Goal: Task Accomplishment & Management: Complete application form

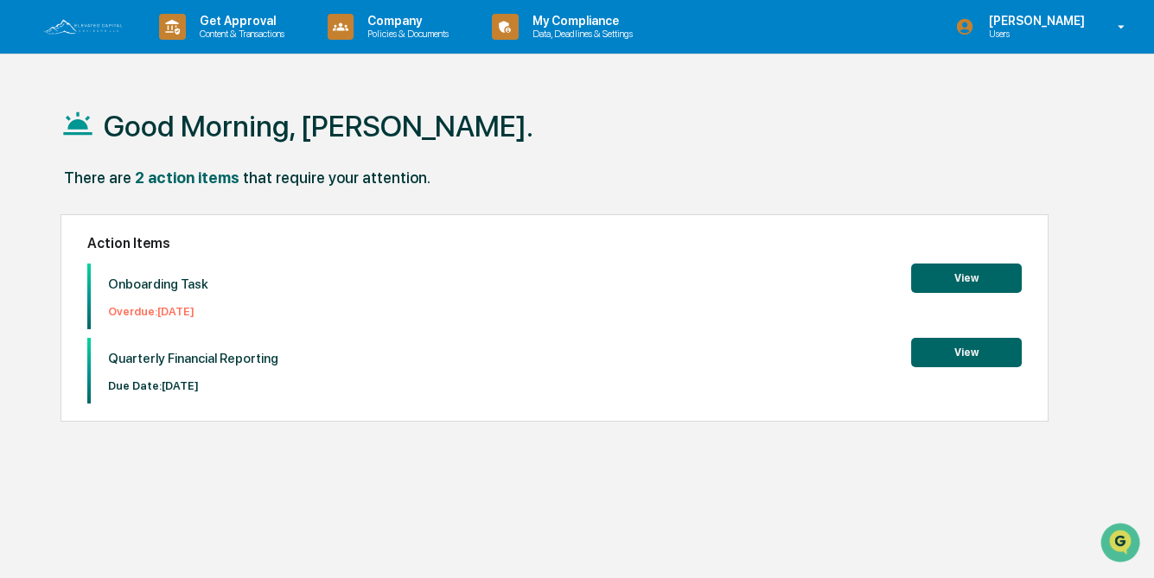
click at [960, 275] on button "View" at bounding box center [966, 278] width 111 height 29
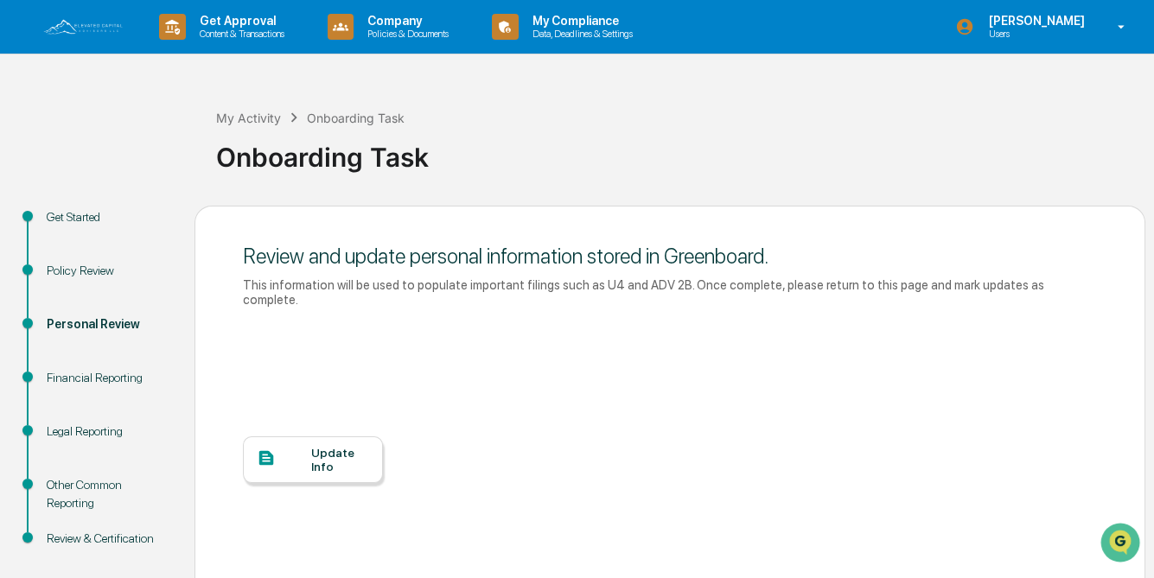
click at [329, 450] on div "Update Info" at bounding box center [340, 460] width 58 height 28
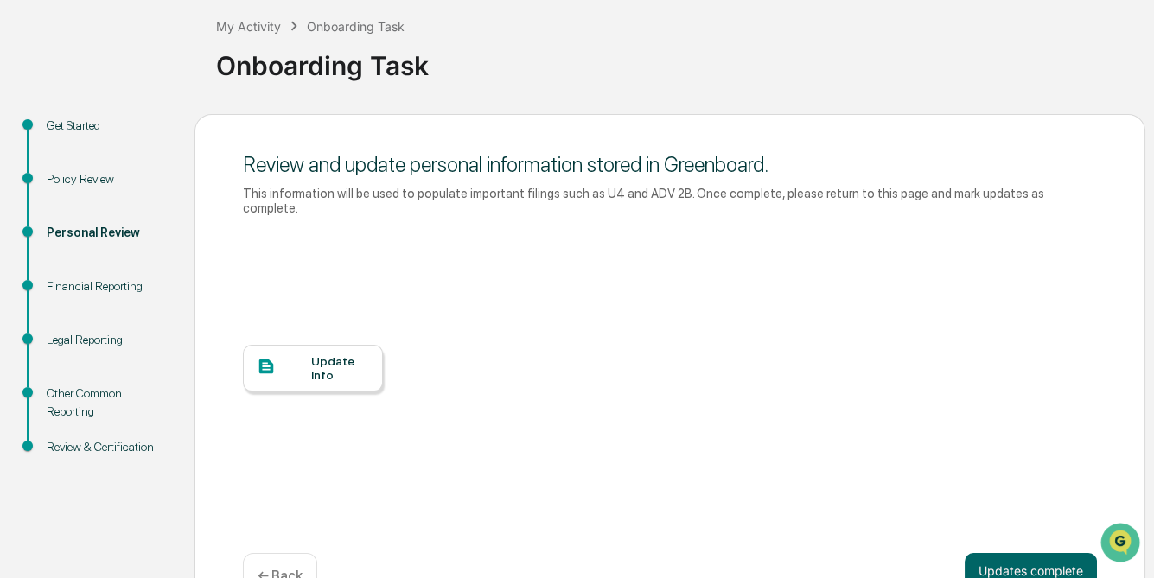
scroll to position [124, 0]
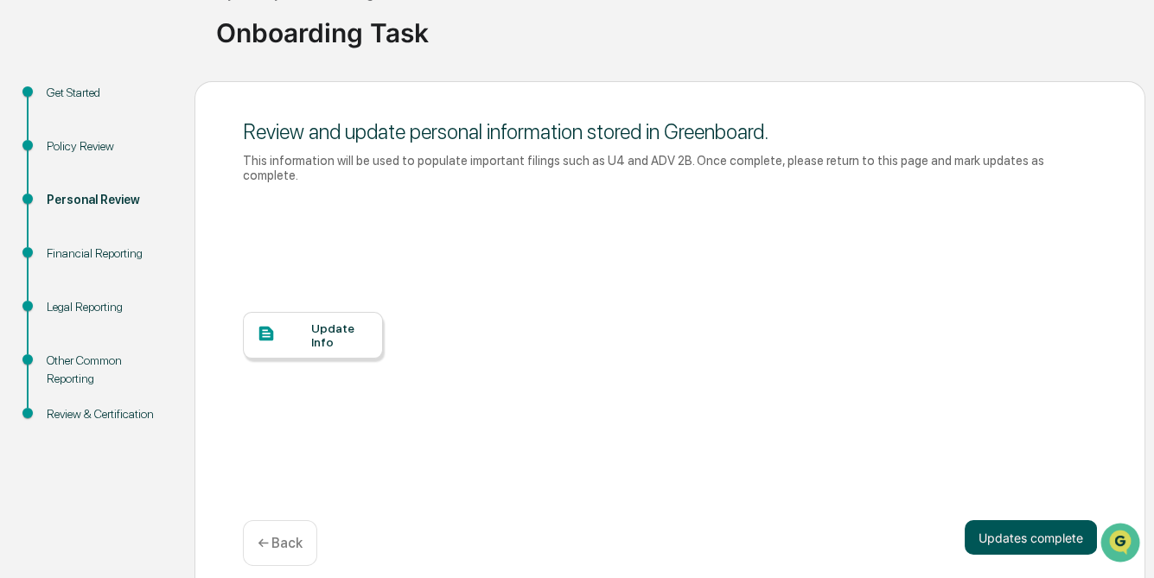
click at [1029, 523] on button "Updates complete" at bounding box center [1031, 537] width 132 height 35
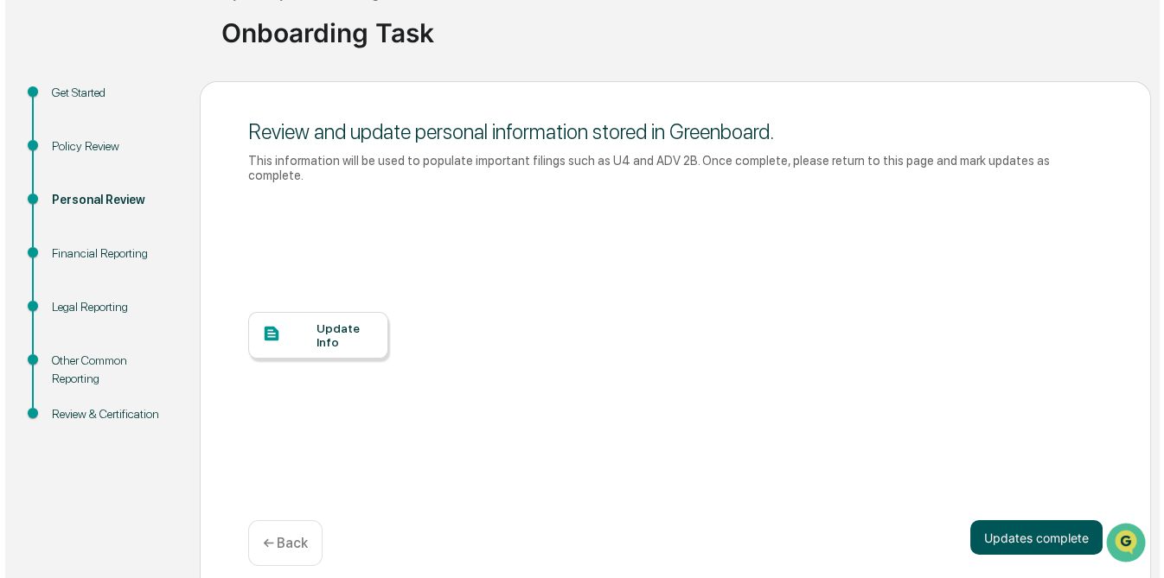
scroll to position [117, 0]
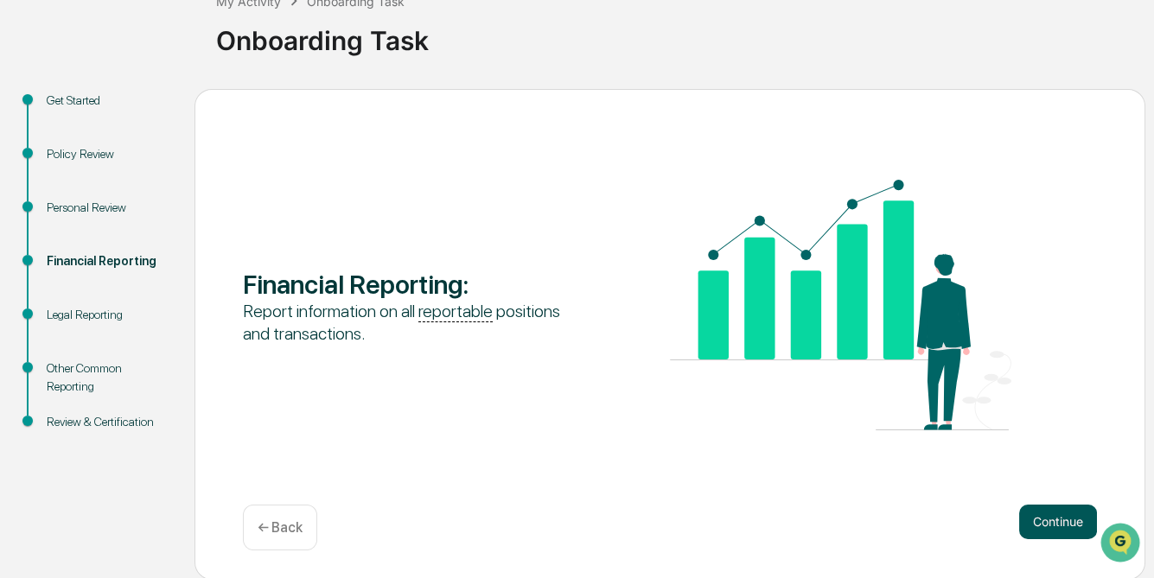
click at [1071, 526] on button "Continue" at bounding box center [1058, 522] width 78 height 35
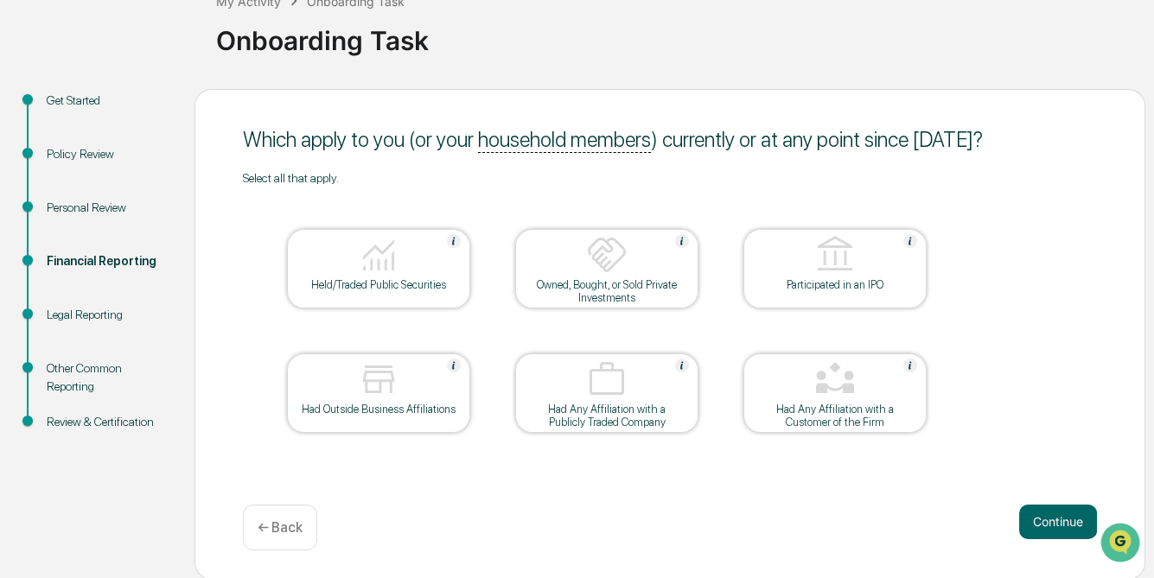
click at [386, 280] on div "Held/Traded Public Securities" at bounding box center [379, 284] width 156 height 13
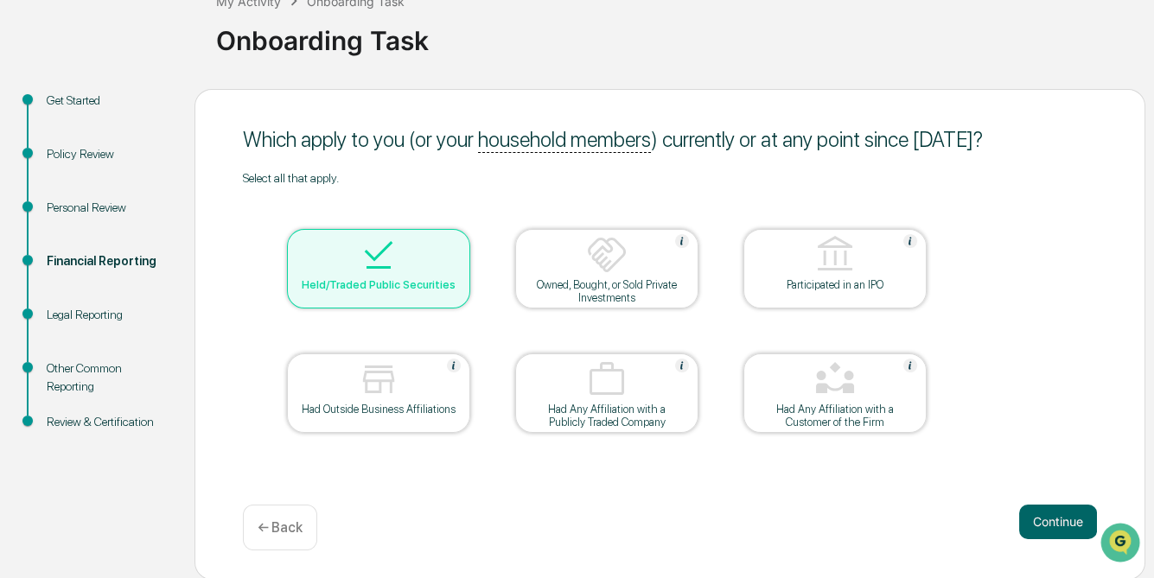
click at [399, 385] on div at bounding box center [378, 381] width 173 height 44
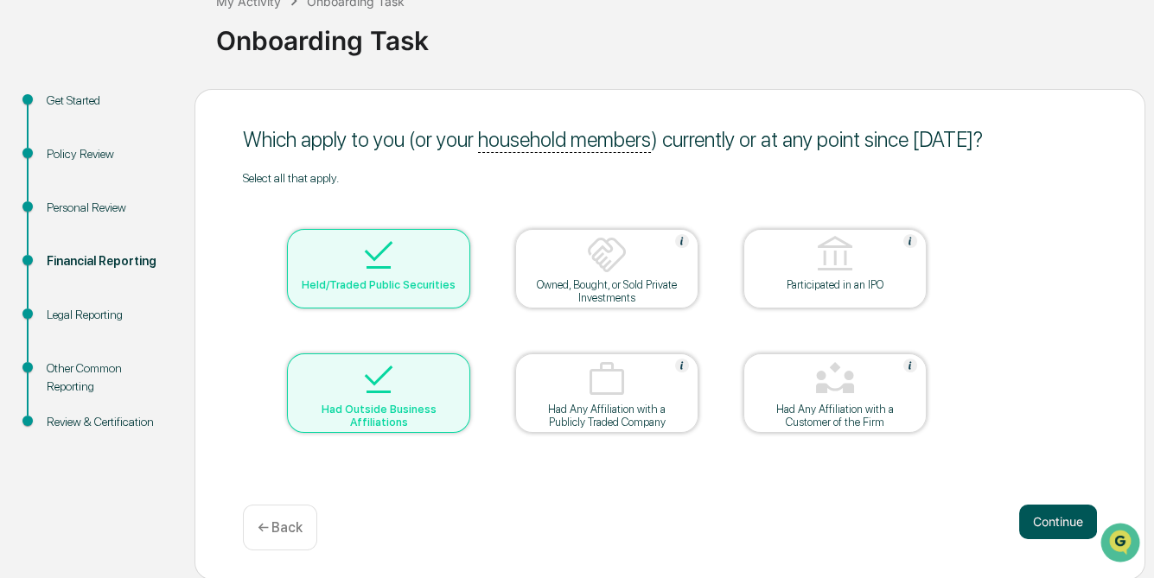
click at [1057, 529] on button "Continue" at bounding box center [1058, 522] width 78 height 35
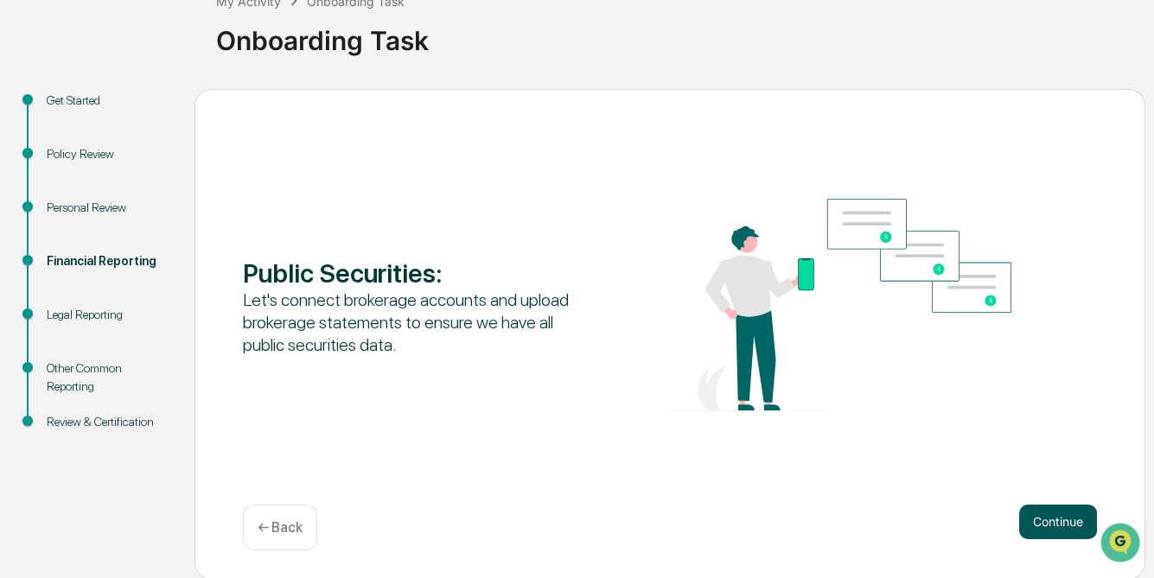
click at [1045, 527] on button "Continue" at bounding box center [1058, 522] width 78 height 35
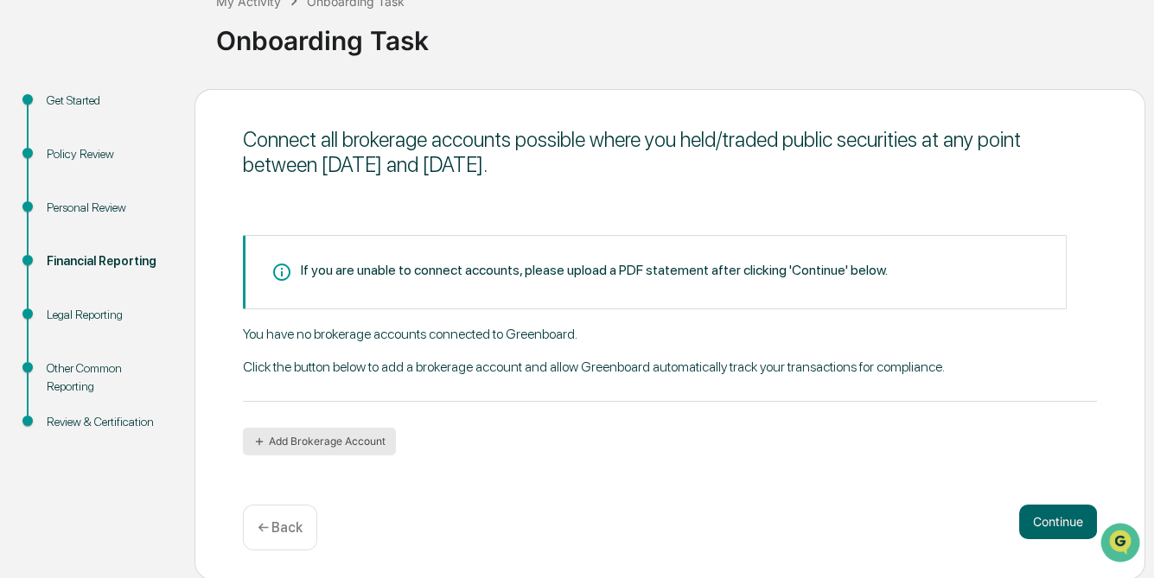
click at [267, 441] on button "Add Brokerage Account" at bounding box center [319, 442] width 153 height 28
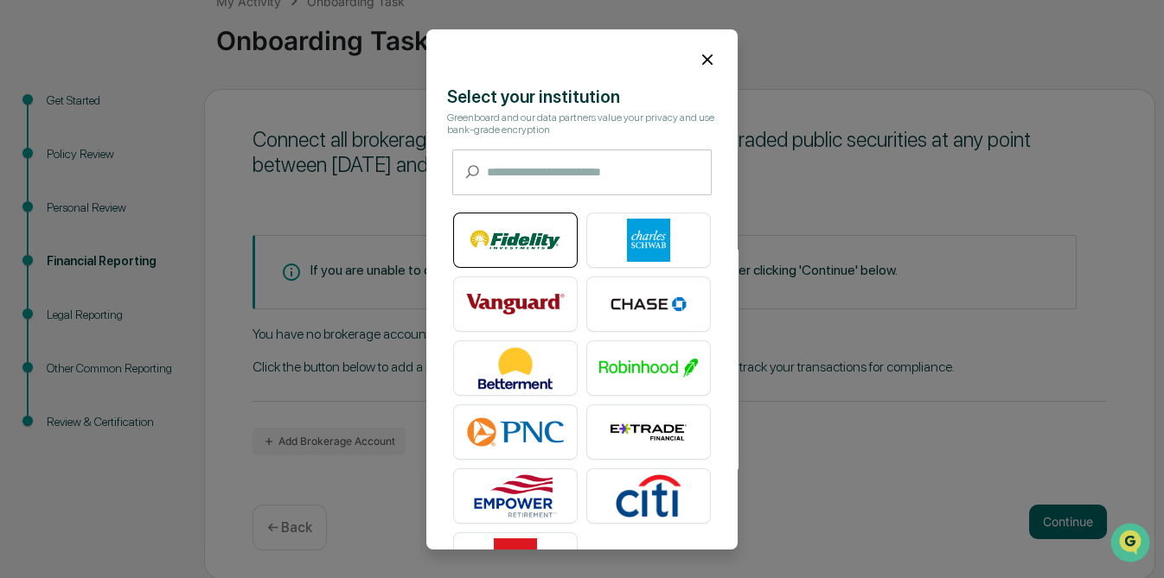
click at [514, 248] on img at bounding box center [515, 240] width 99 height 43
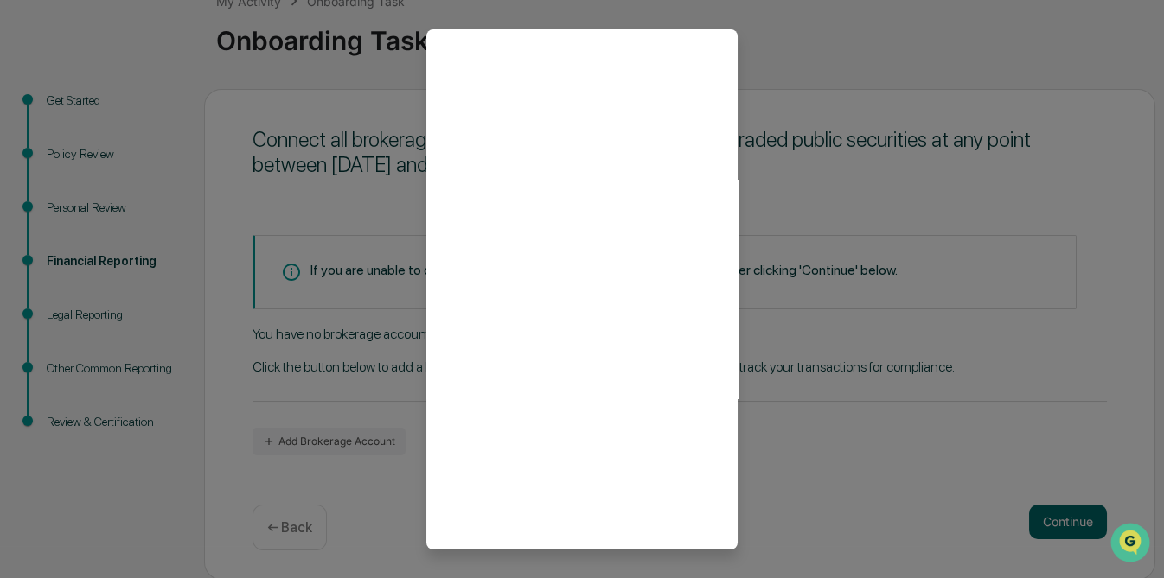
scroll to position [81, 0]
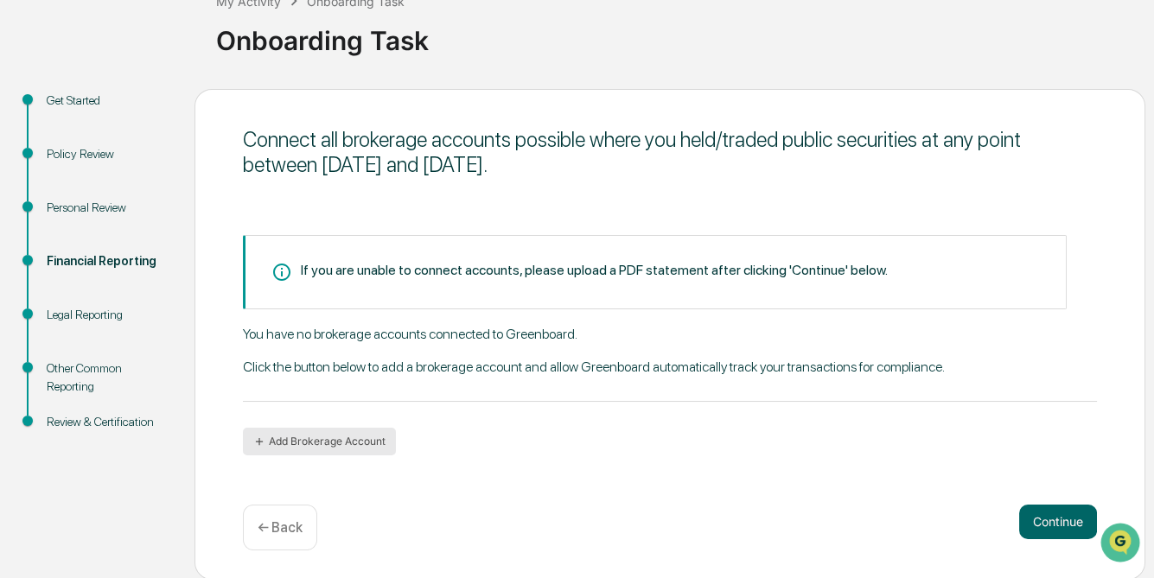
click at [332, 442] on button "Add Brokerage Account" at bounding box center [319, 442] width 153 height 28
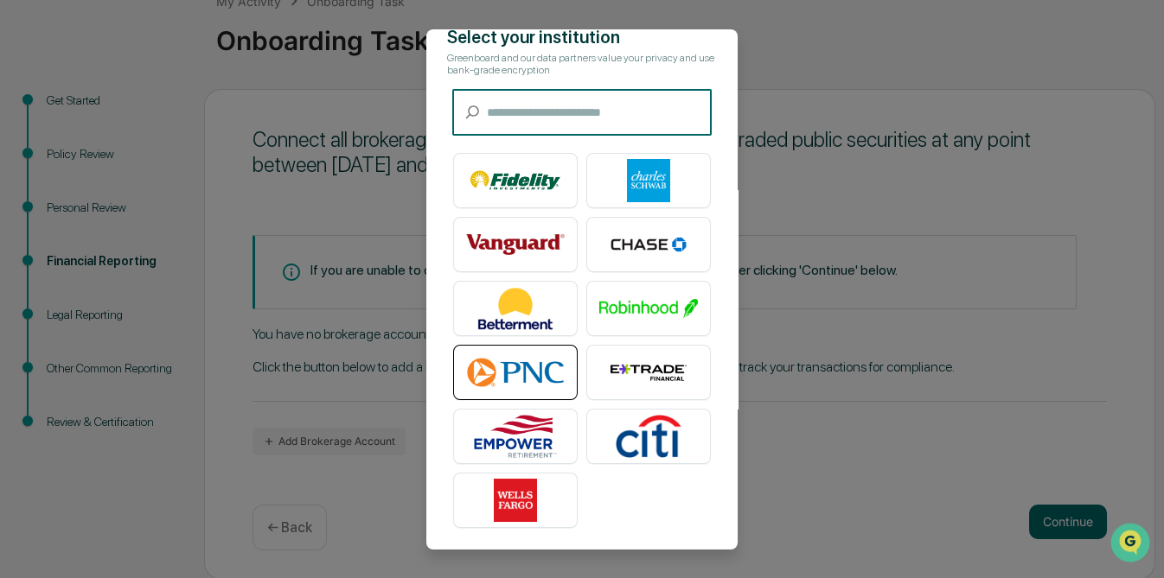
scroll to position [0, 0]
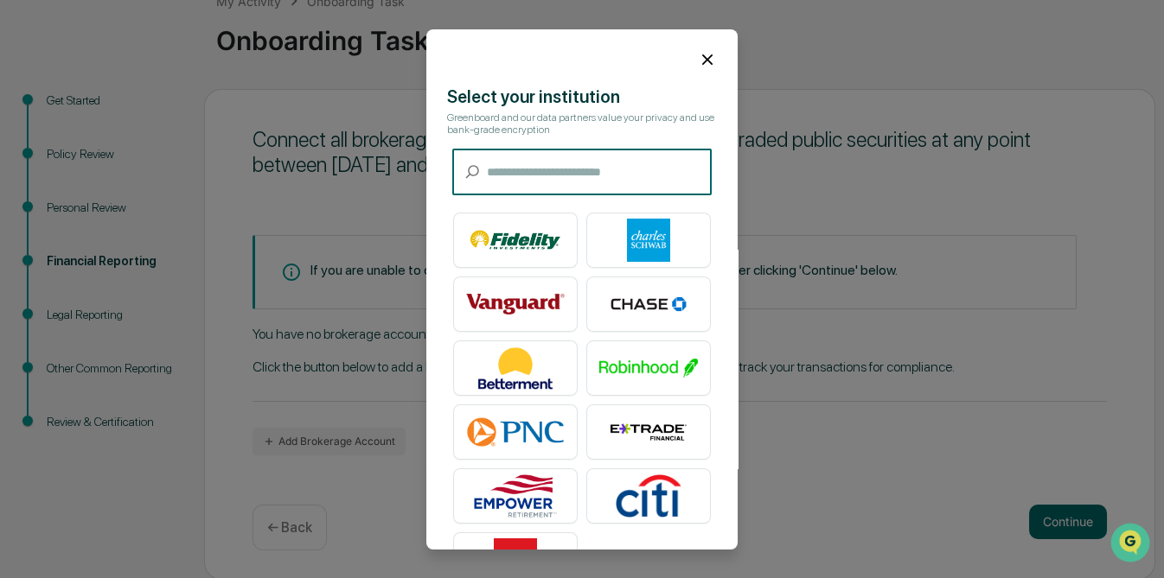
click at [539, 171] on input "text" at bounding box center [599, 173] width 225 height 46
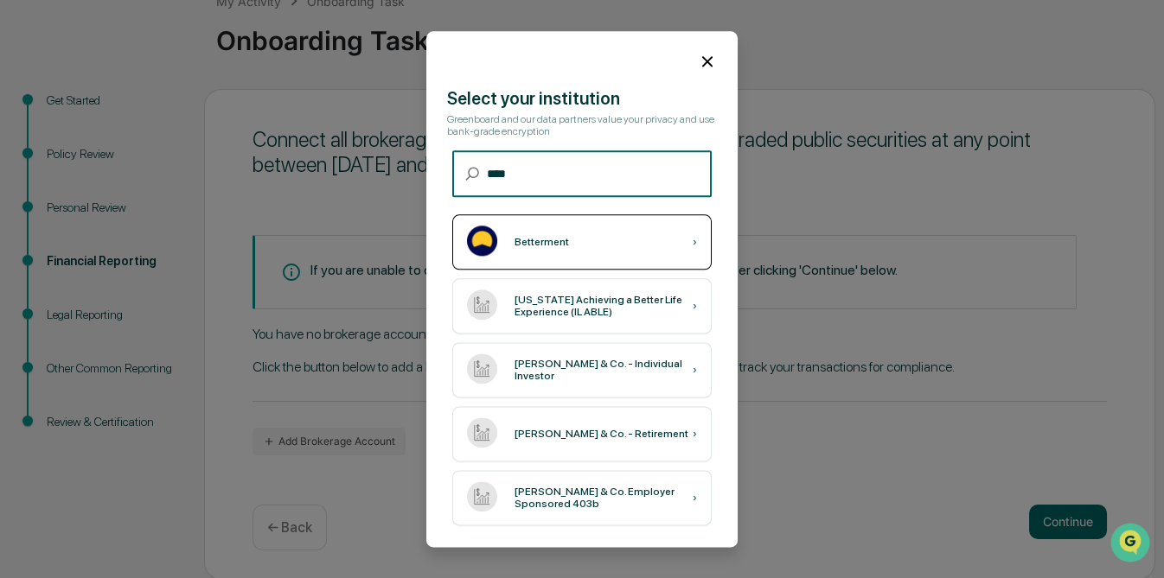
type input "****"
click at [529, 240] on div "Betterment" at bounding box center [541, 242] width 54 height 12
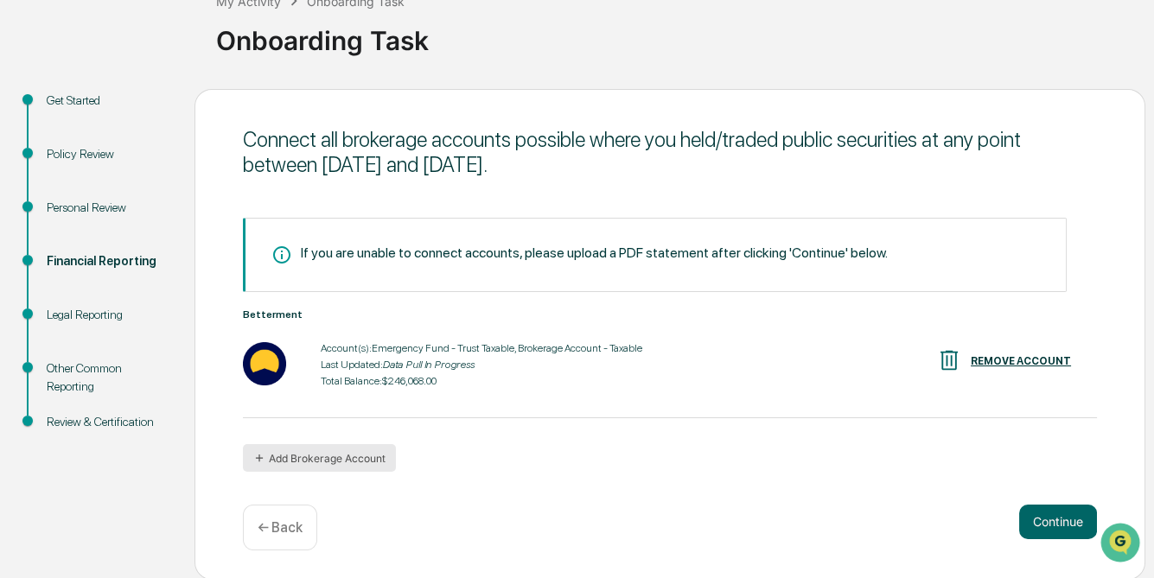
click at [298, 460] on button "Add Brokerage Account" at bounding box center [319, 458] width 153 height 28
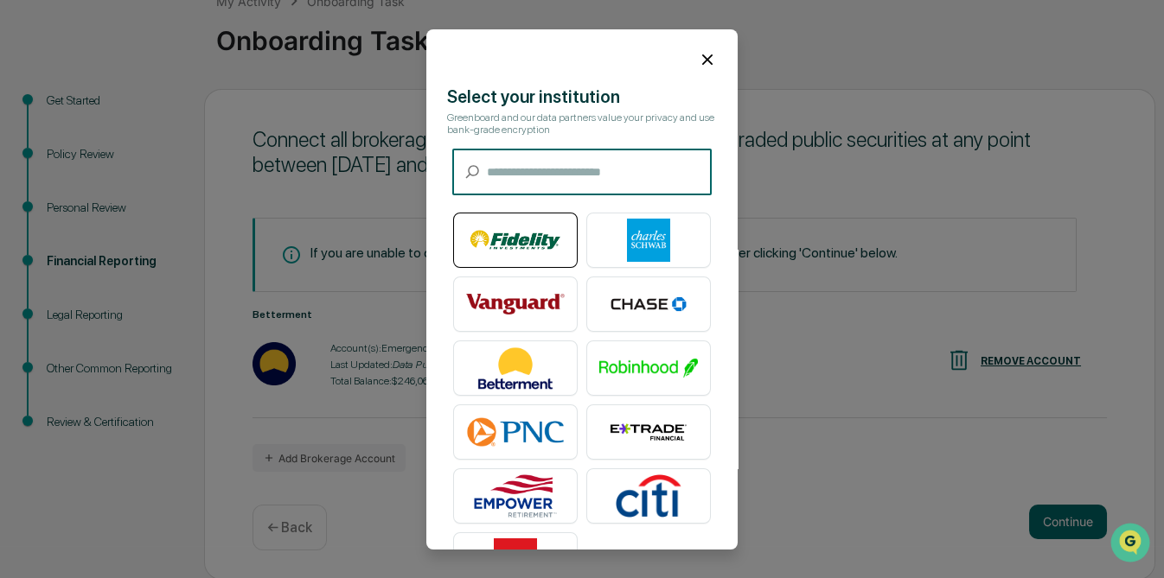
click at [521, 242] on img at bounding box center [515, 240] width 99 height 43
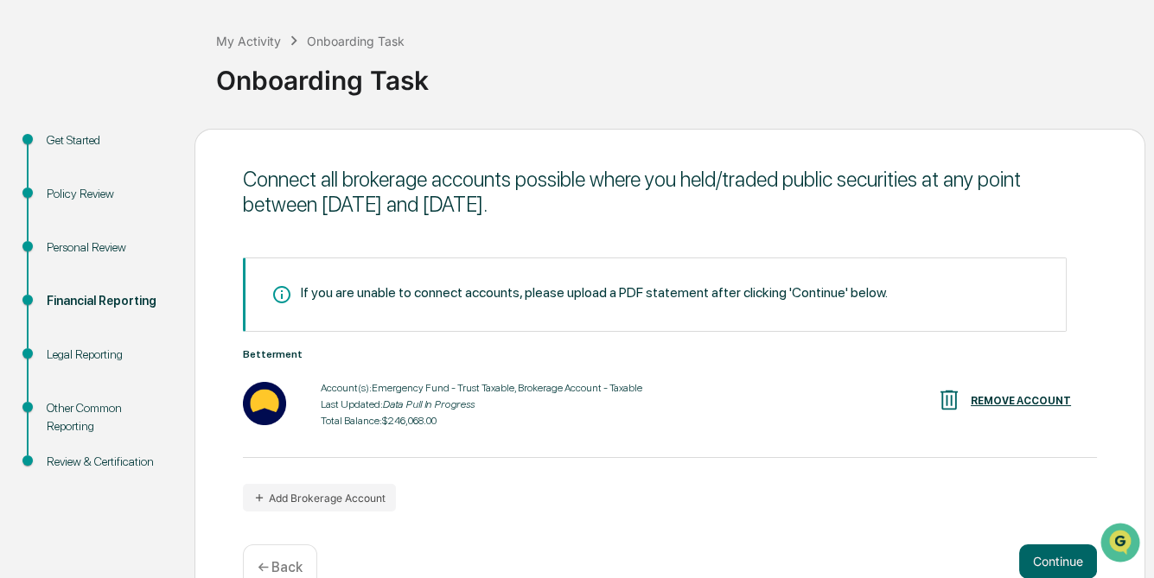
scroll to position [117, 0]
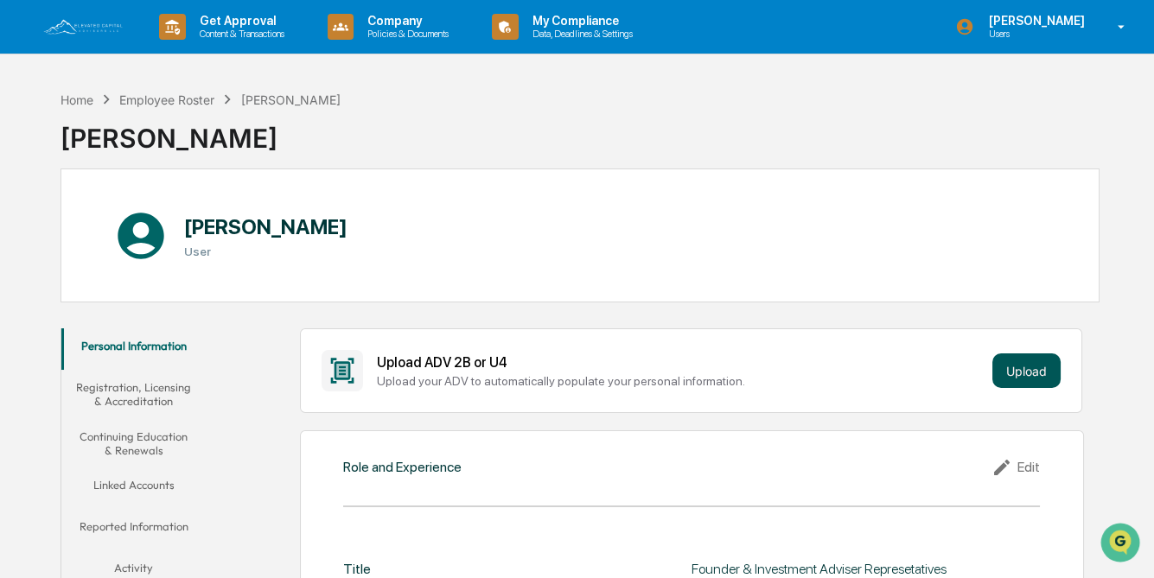
click at [1019, 367] on button "Upload" at bounding box center [1026, 371] width 68 height 35
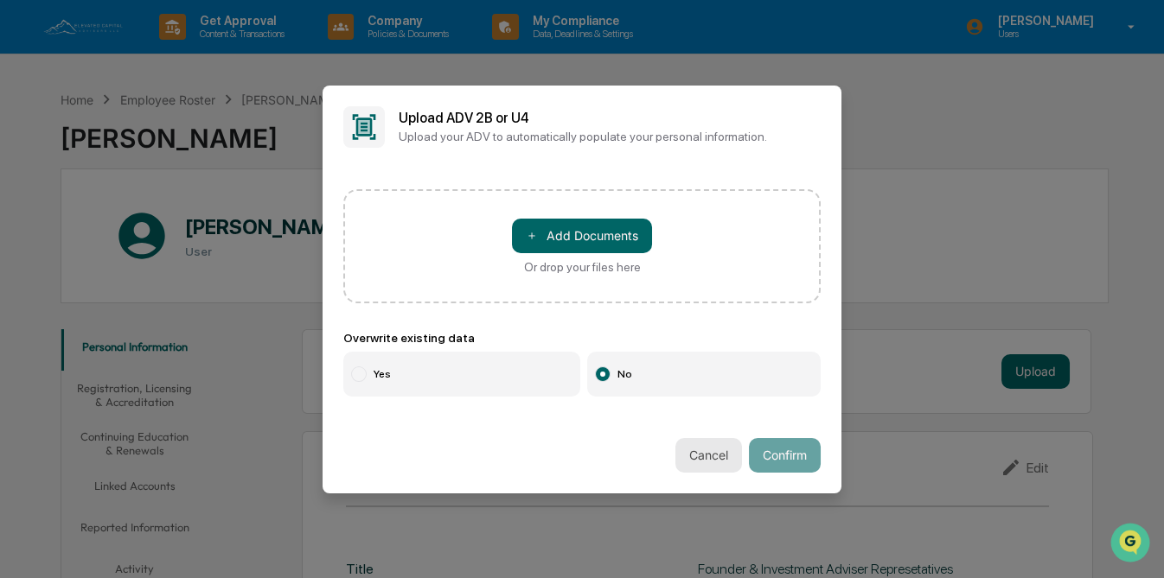
click at [679, 450] on button "Cancel" at bounding box center [708, 455] width 67 height 35
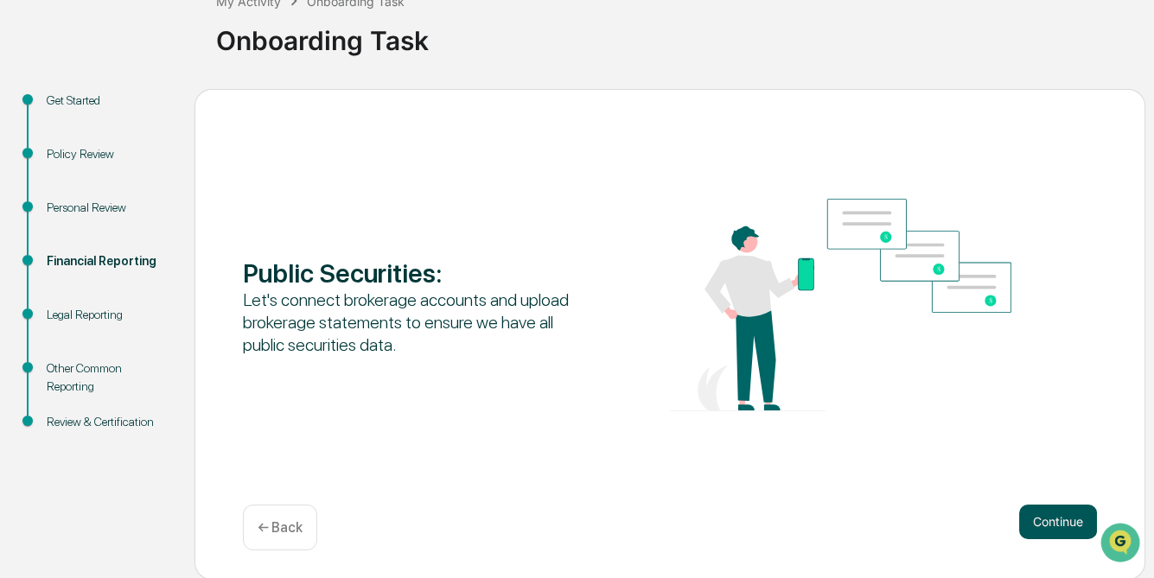
click at [1078, 530] on button "Continue" at bounding box center [1058, 522] width 78 height 35
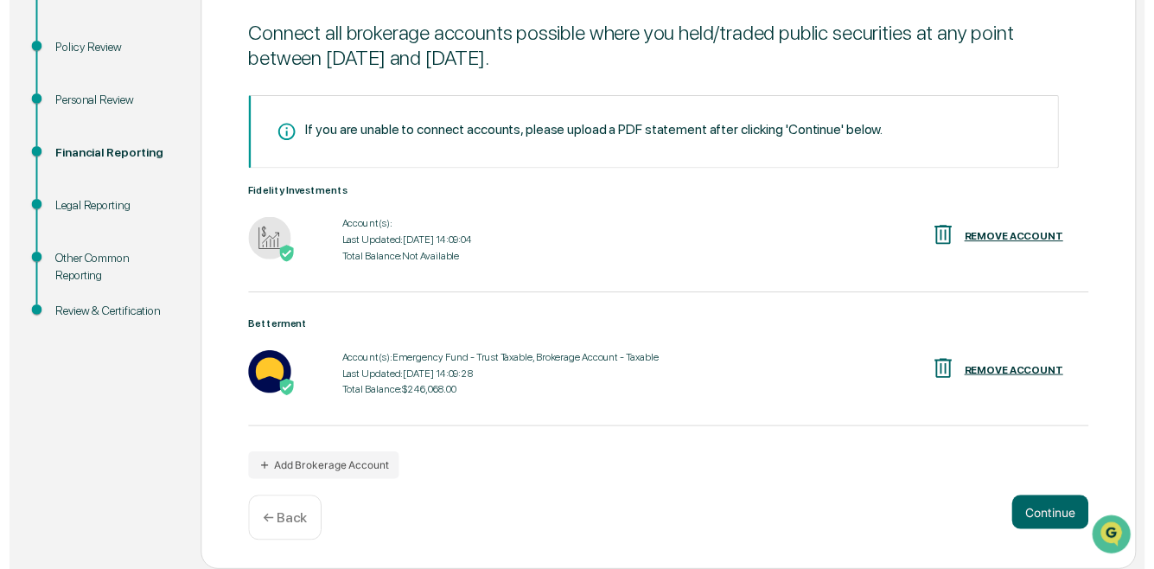
scroll to position [231, 0]
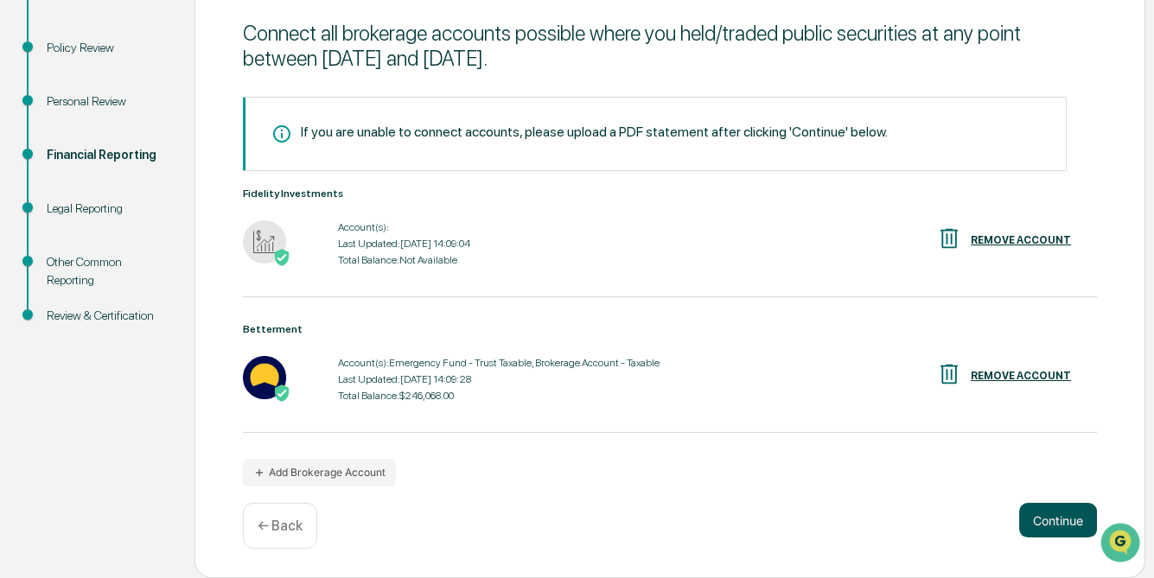
click at [1050, 525] on button "Continue" at bounding box center [1058, 520] width 78 height 35
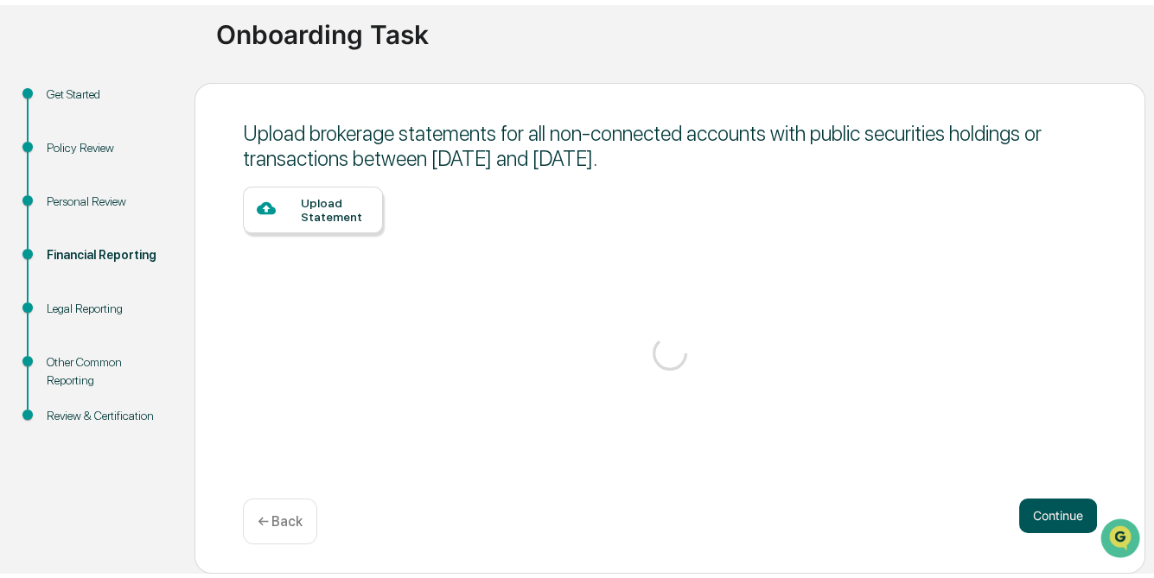
scroll to position [117, 0]
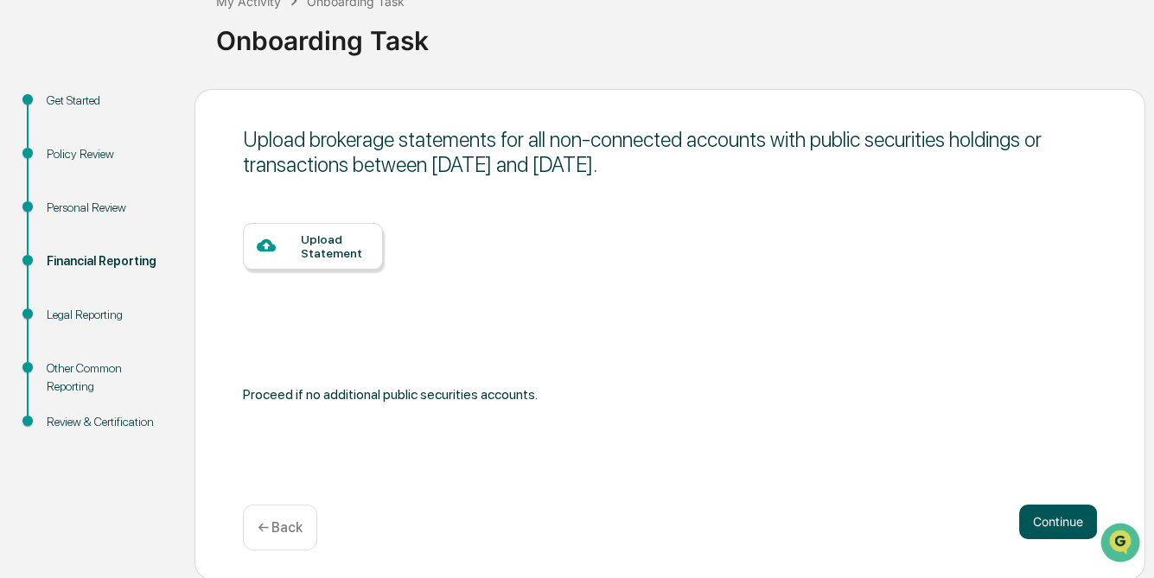
click at [1069, 523] on button "Continue" at bounding box center [1058, 522] width 78 height 35
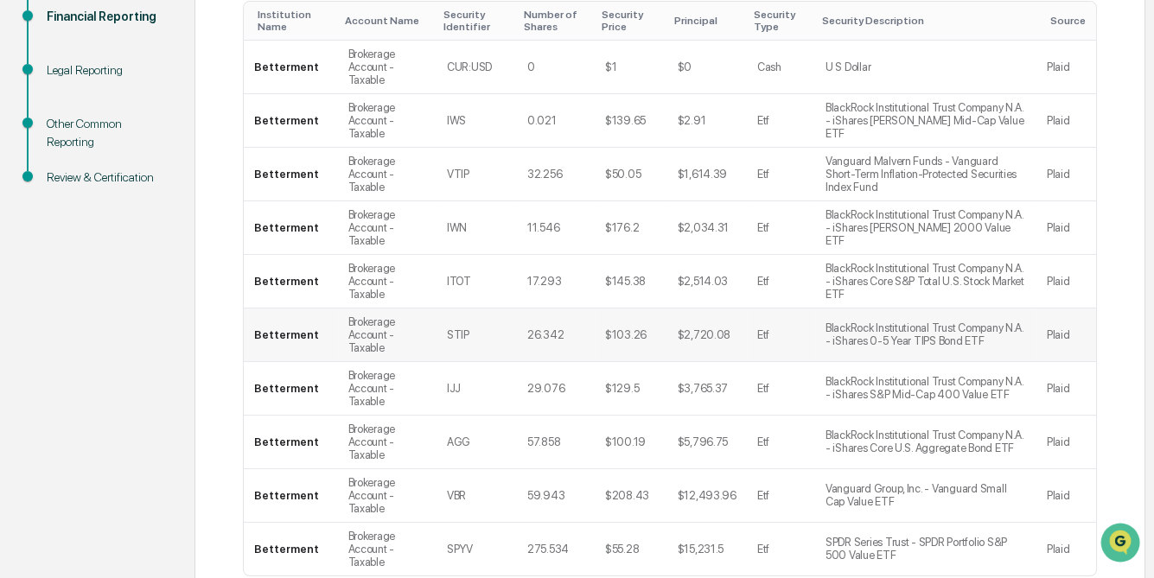
scroll to position [417, 0]
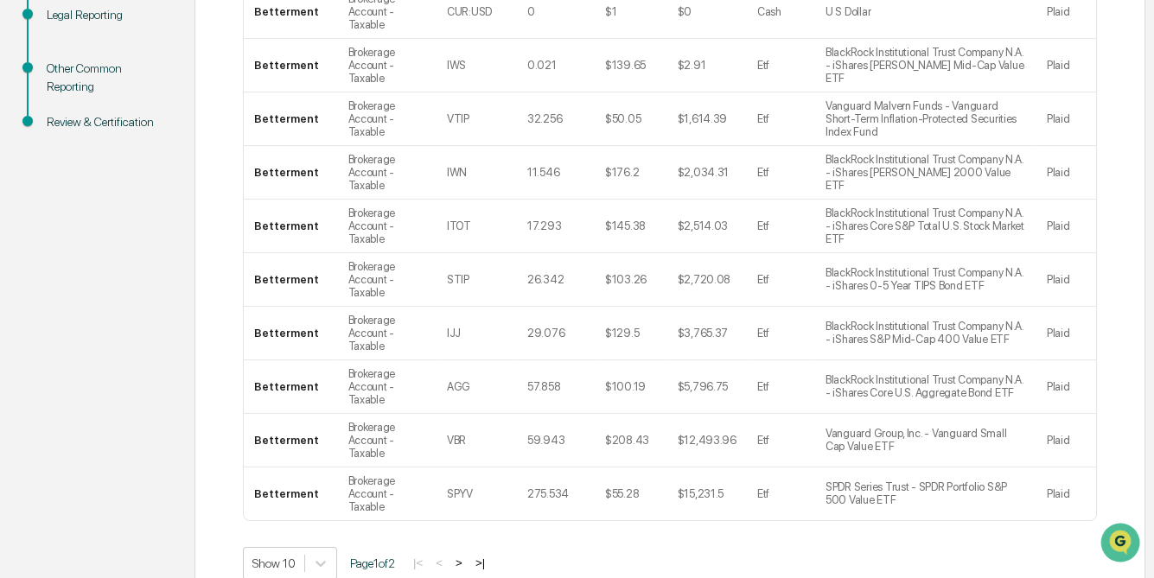
click at [468, 556] on button ">" at bounding box center [458, 563] width 17 height 15
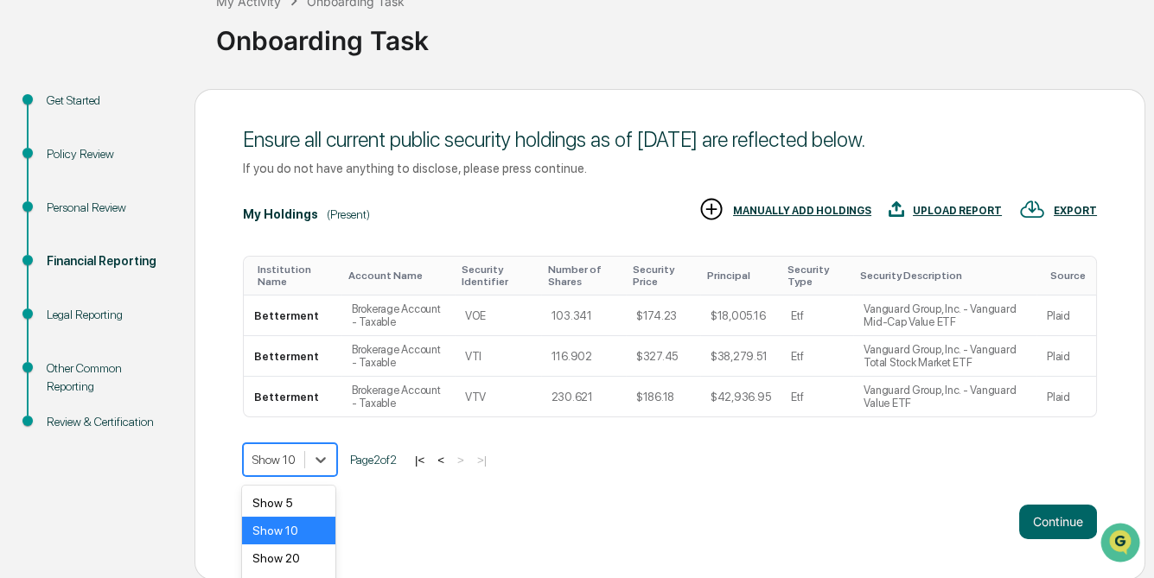
scroll to position [170, 0]
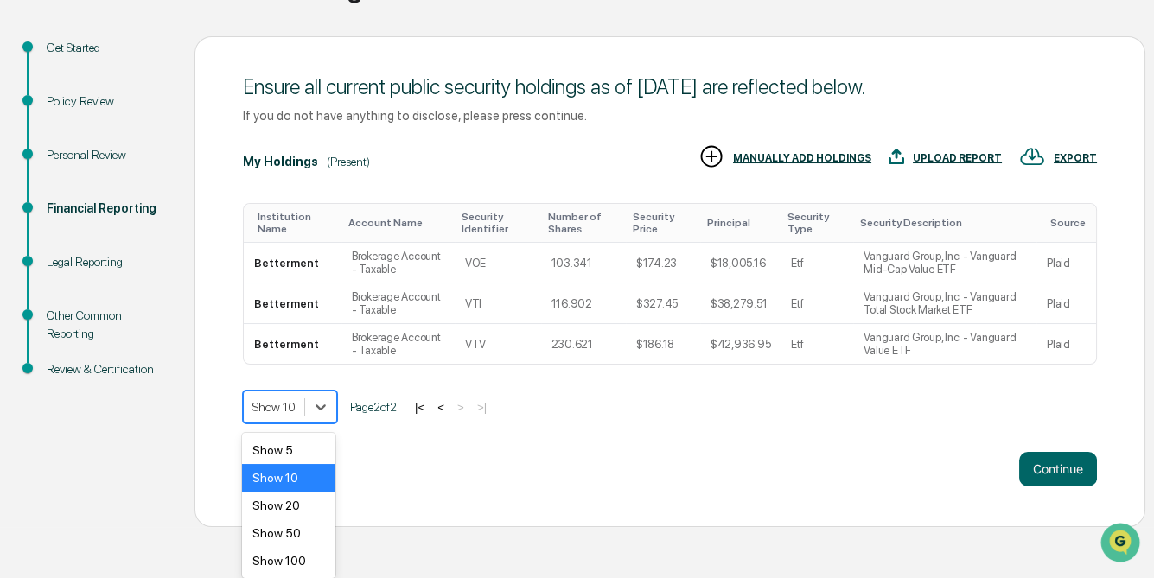
click at [322, 465] on body "Get Approval Content & Transactions Company Policies & Documents My Compliance …" at bounding box center [577, 179] width 1154 height 697
click at [306, 540] on div "Show 50" at bounding box center [288, 534] width 93 height 28
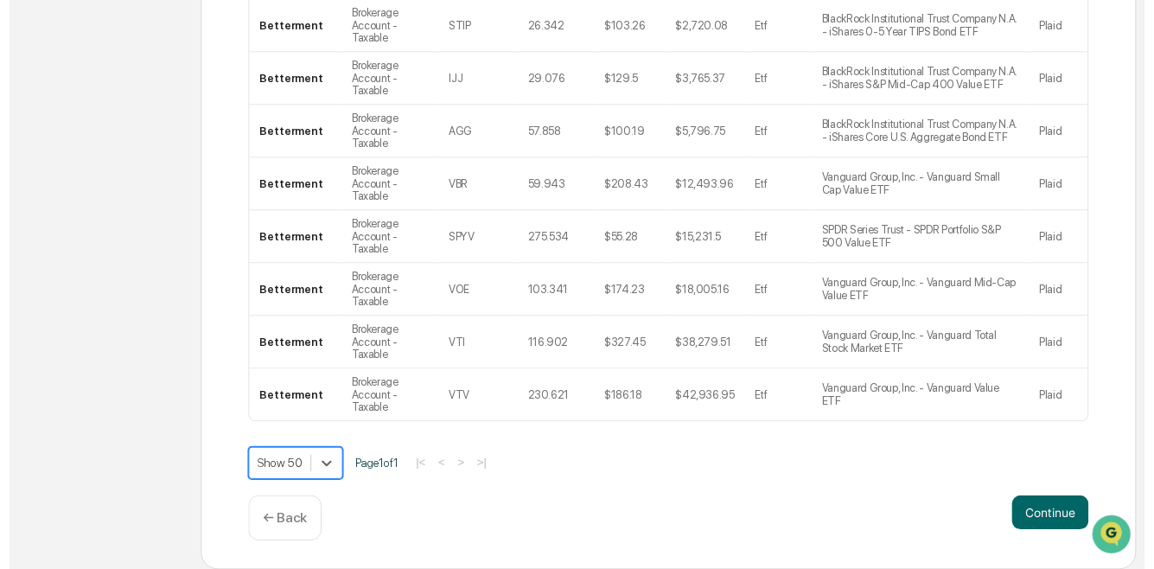
scroll to position [692, 0]
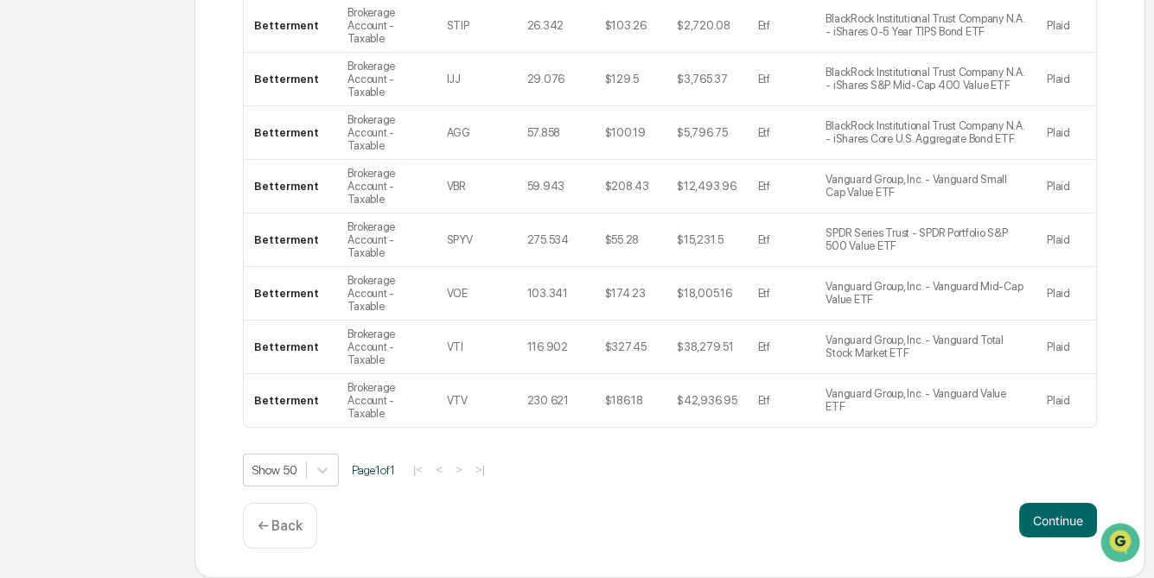
click at [282, 528] on p "← Back" at bounding box center [280, 526] width 45 height 16
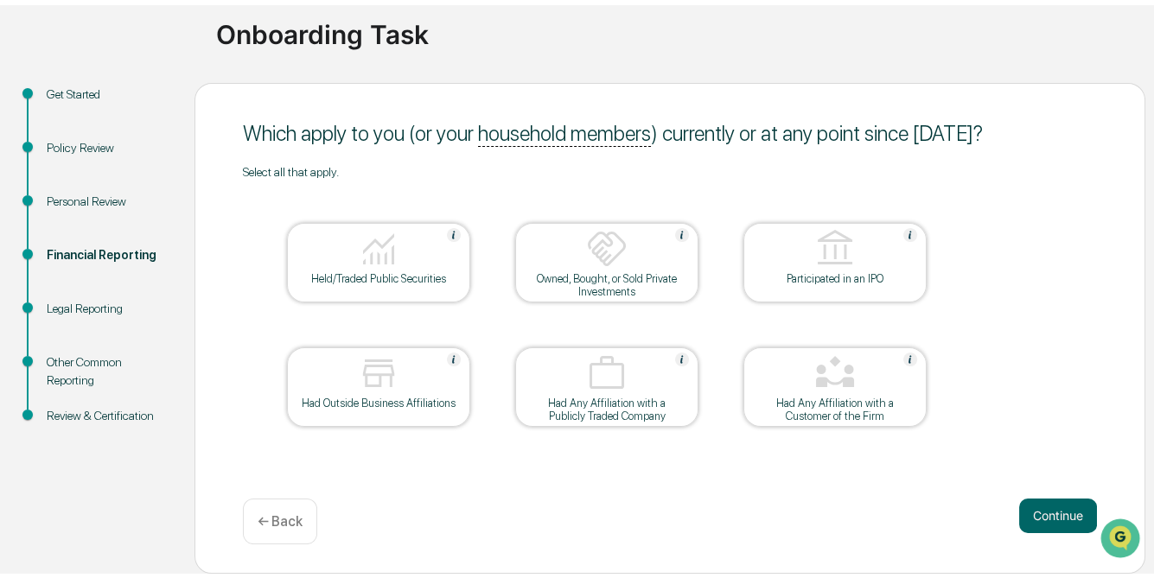
scroll to position [117, 0]
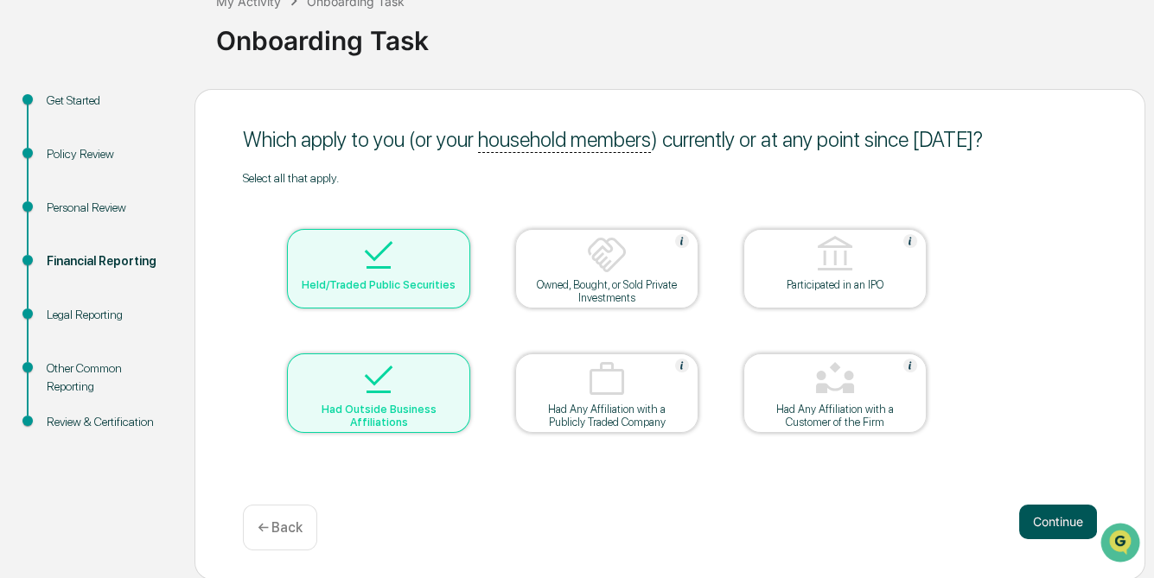
click at [1042, 521] on button "Continue" at bounding box center [1058, 522] width 78 height 35
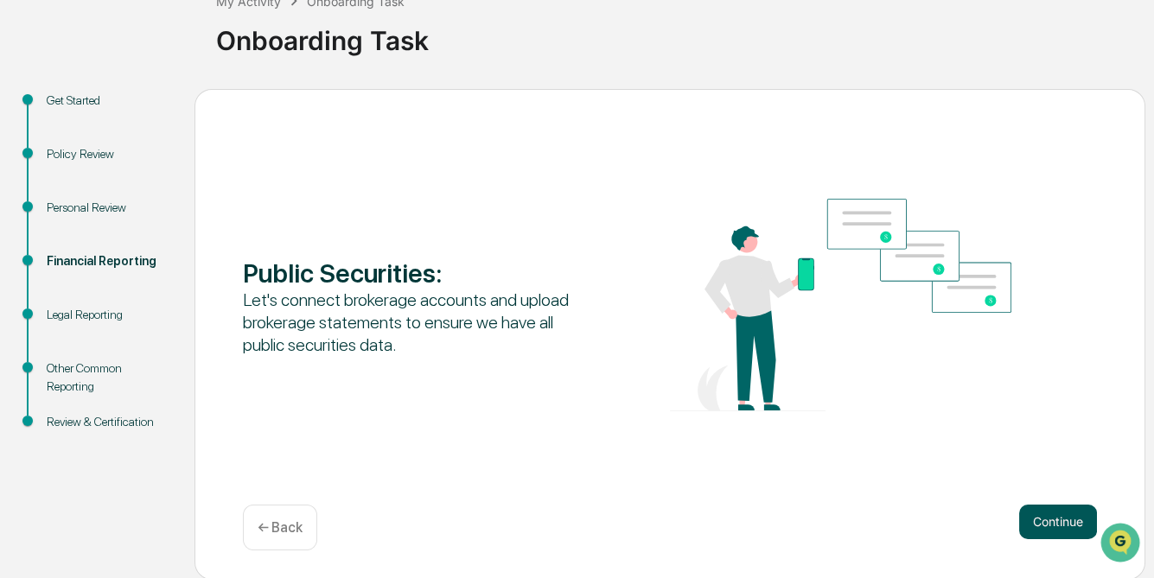
click at [1074, 516] on button "Continue" at bounding box center [1058, 522] width 78 height 35
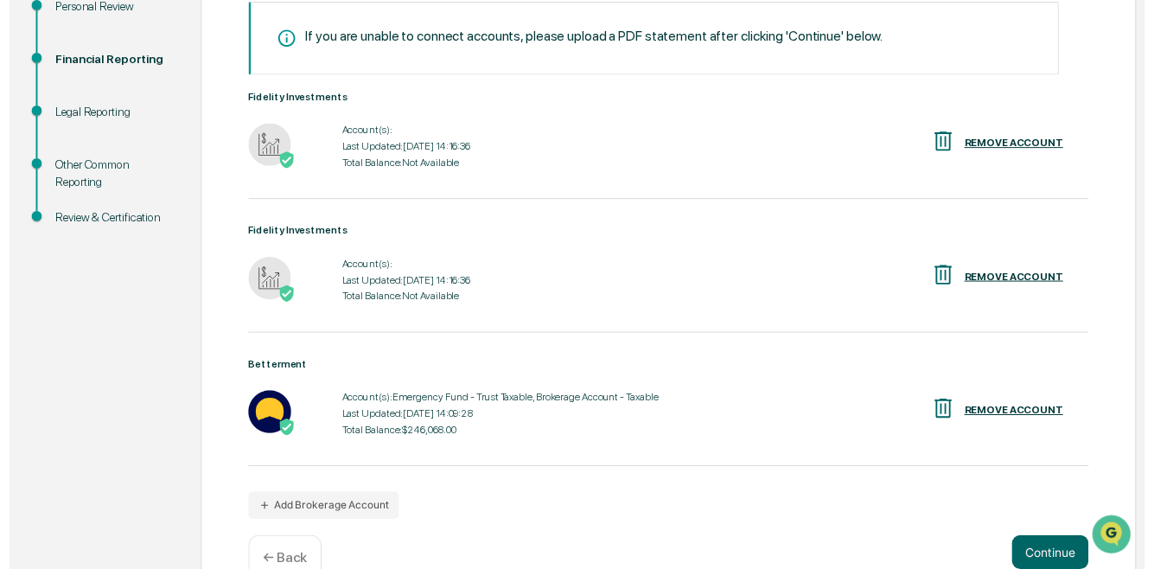
scroll to position [373, 0]
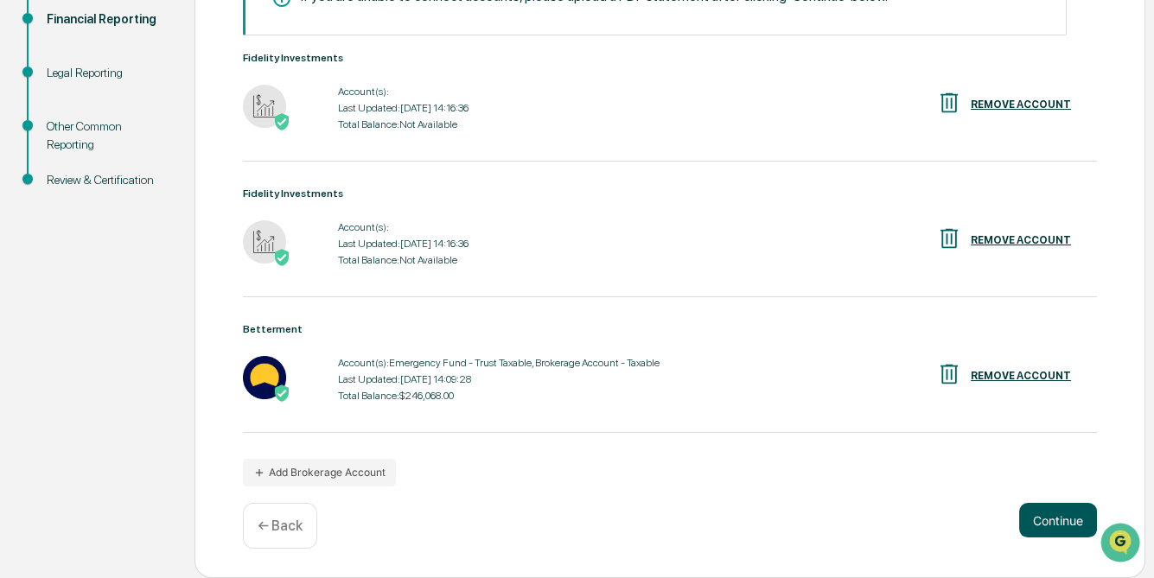
click at [1049, 519] on button "Continue" at bounding box center [1058, 520] width 78 height 35
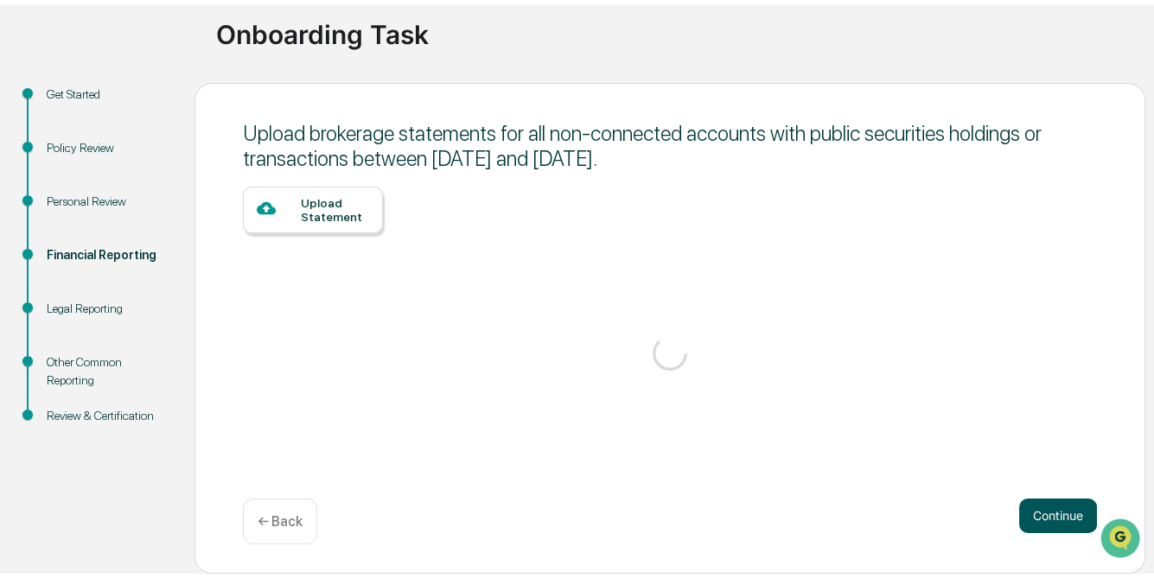
scroll to position [117, 0]
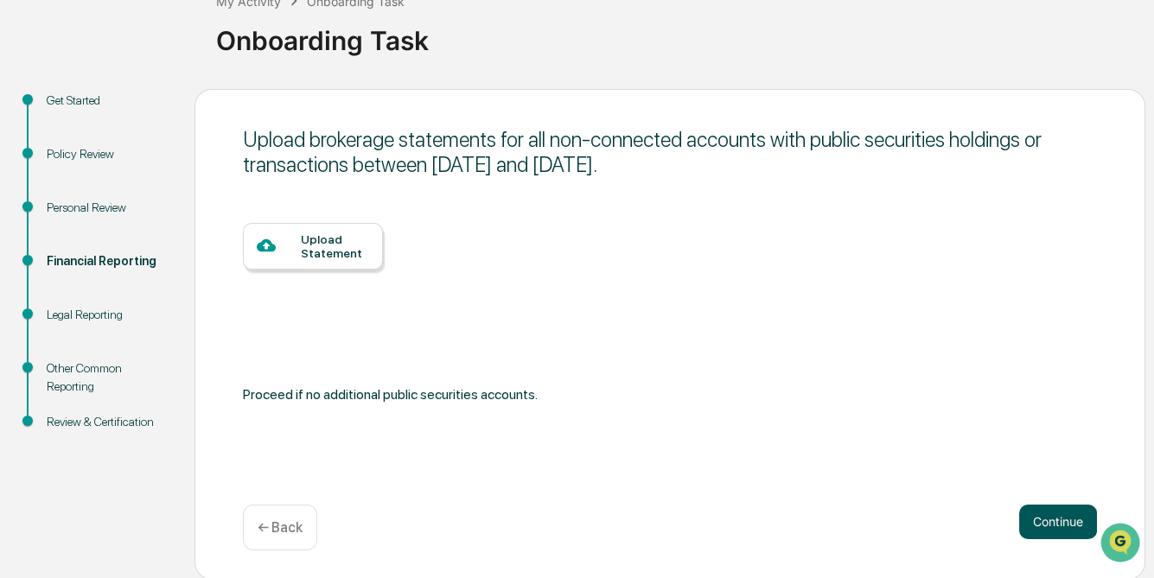
click at [1049, 518] on button "Continue" at bounding box center [1058, 522] width 78 height 35
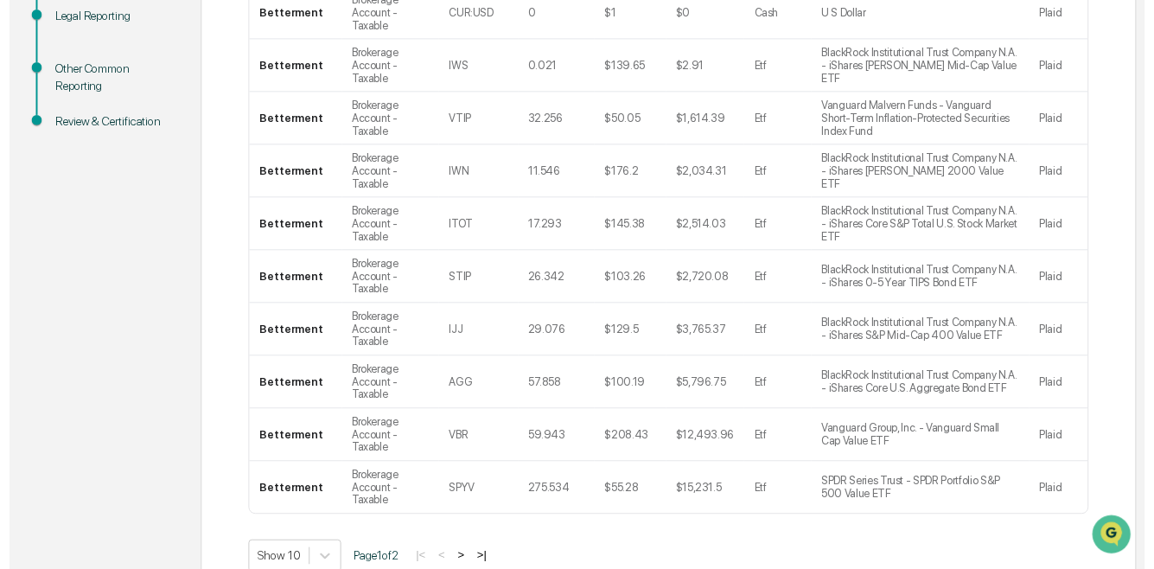
scroll to position [417, 0]
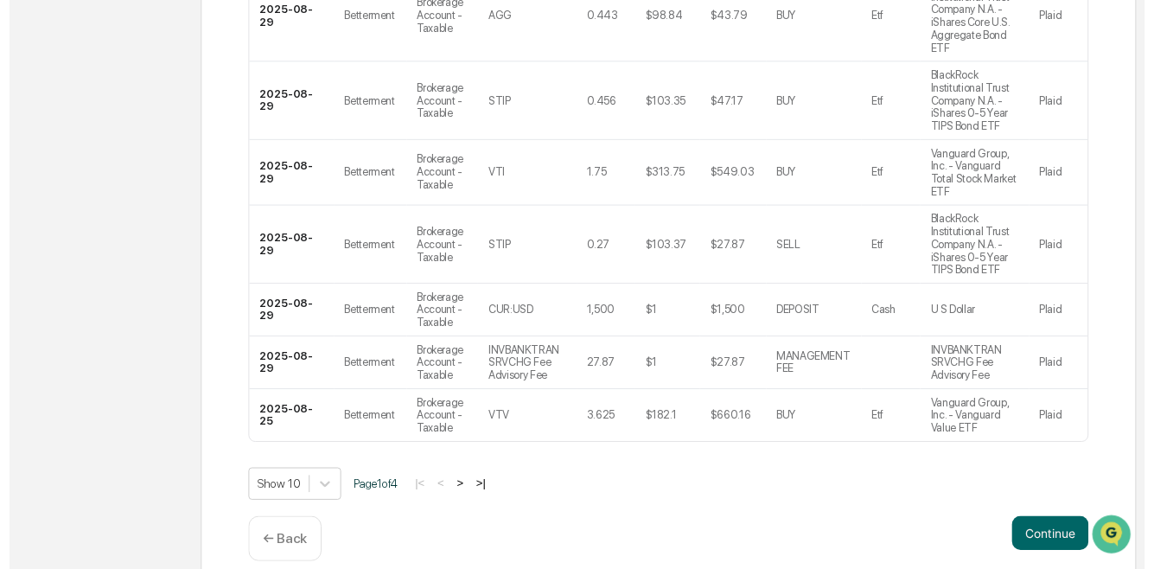
scroll to position [607, 0]
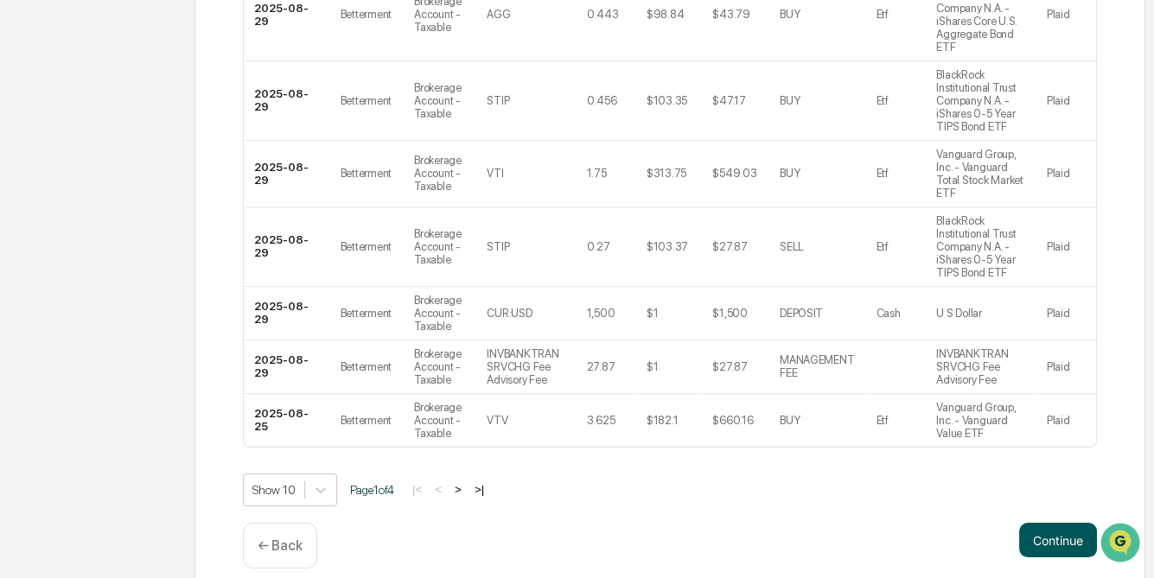
click at [1056, 523] on button "Continue" at bounding box center [1058, 540] width 78 height 35
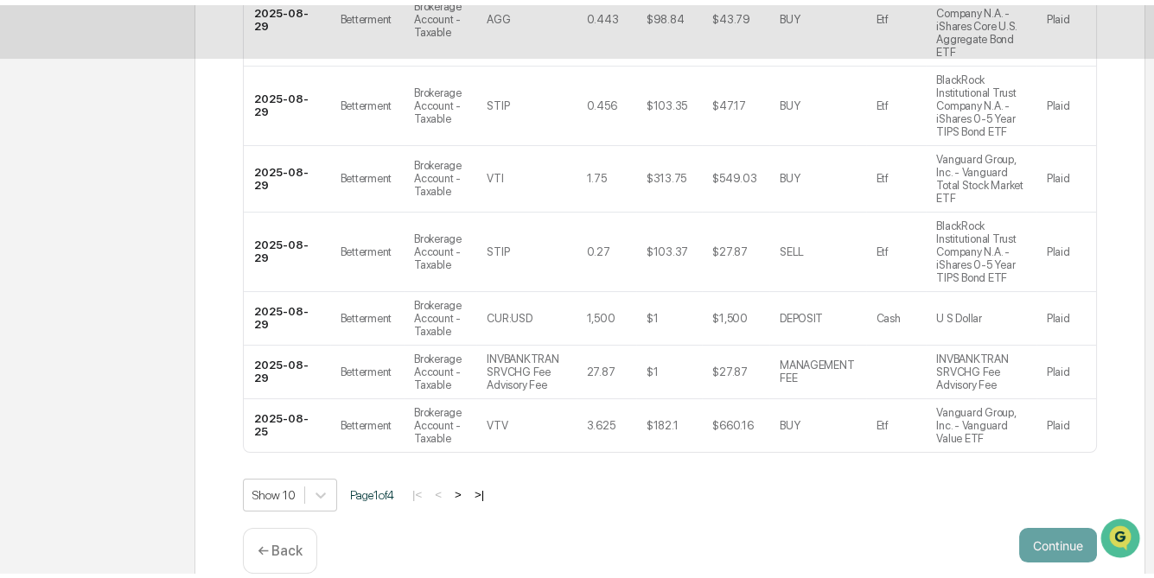
scroll to position [117, 0]
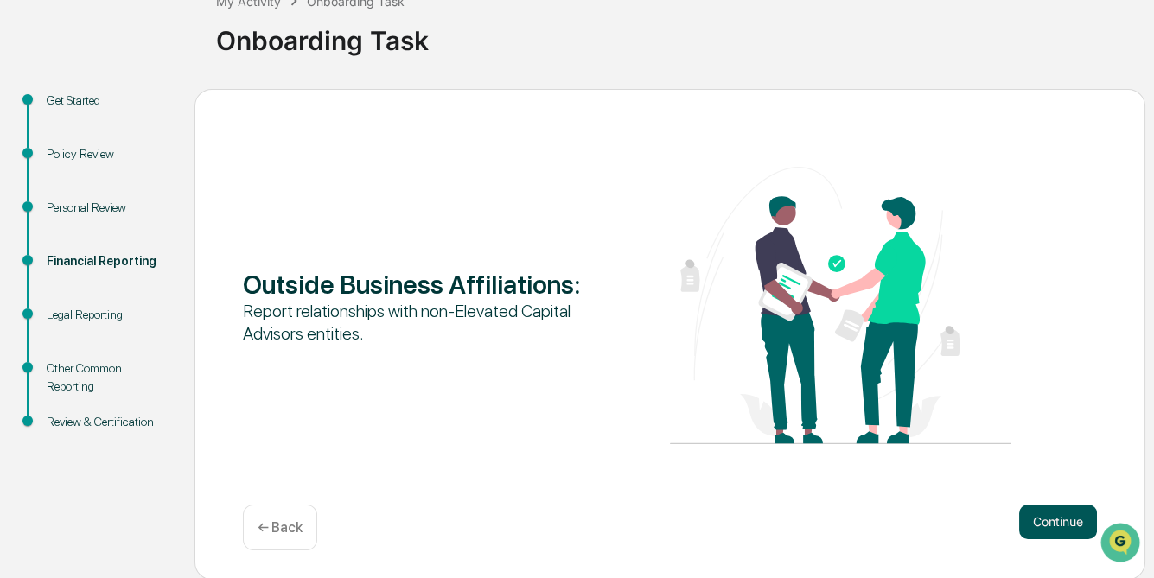
click at [1062, 524] on button "Continue" at bounding box center [1058, 522] width 78 height 35
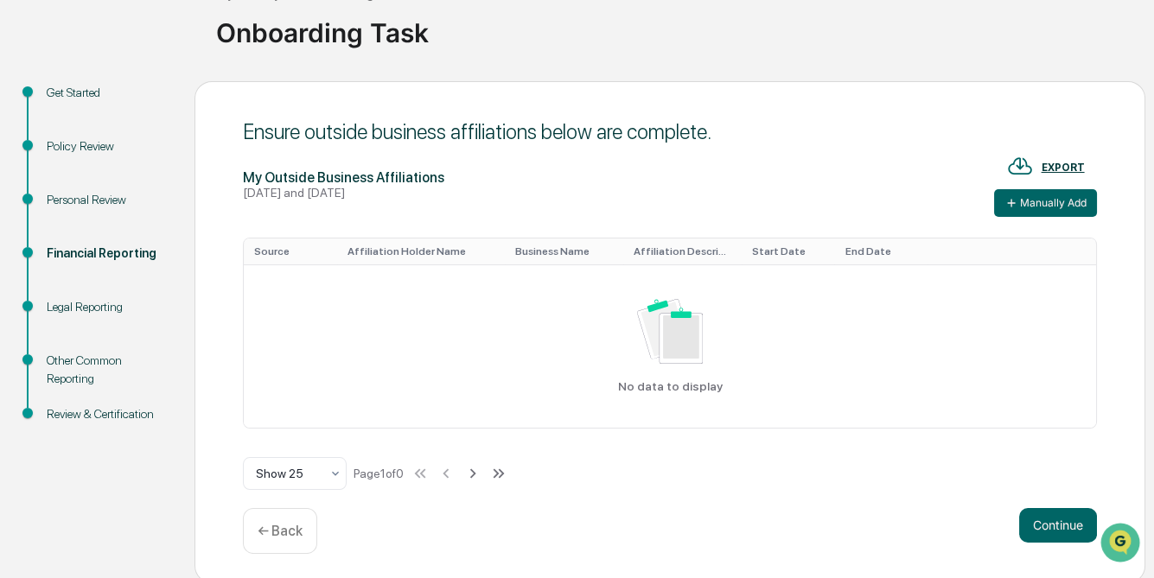
scroll to position [127, 0]
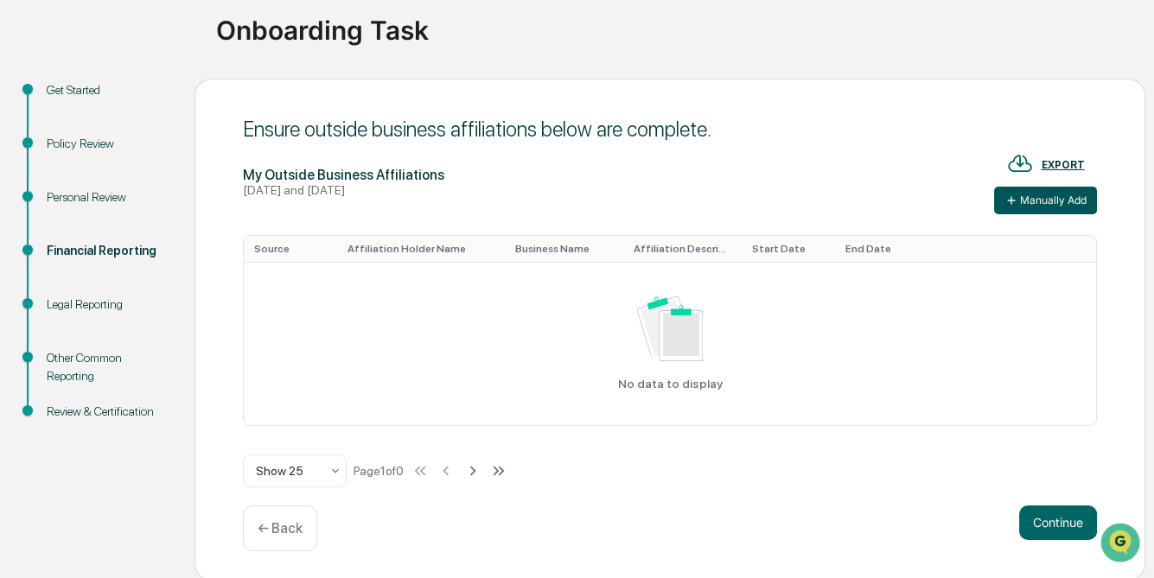
click at [1018, 200] on button "Manually Add" at bounding box center [1045, 201] width 103 height 28
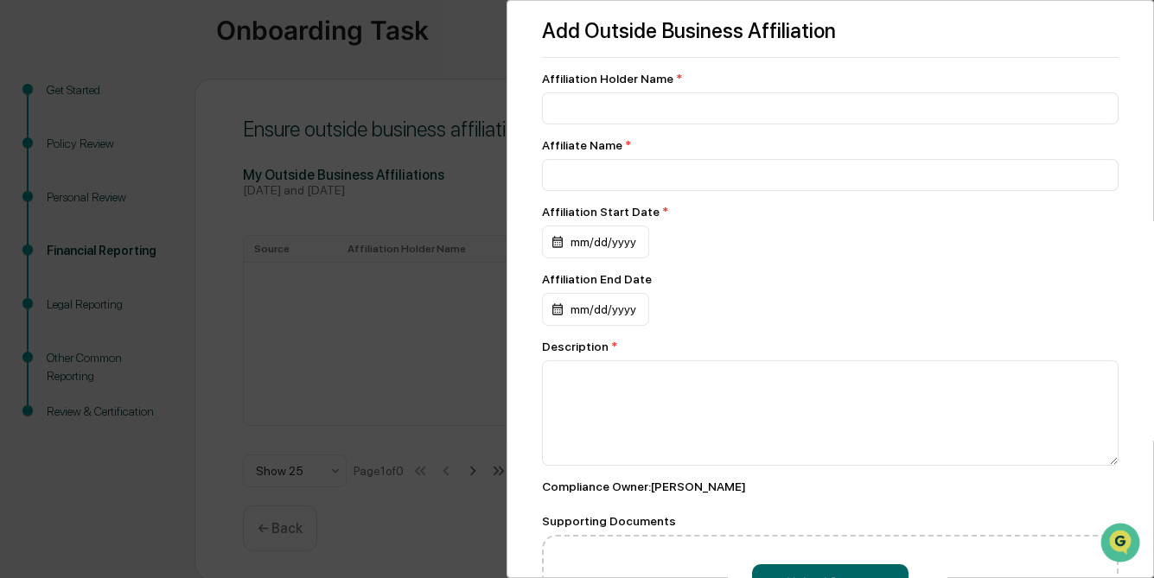
click at [467, 32] on div "Add Outside Business Affiliation Affiliation Holder Name * Affiliate Name * Aff…" at bounding box center [577, 289] width 1154 height 578
